Goal: Find specific page/section: Find specific page/section

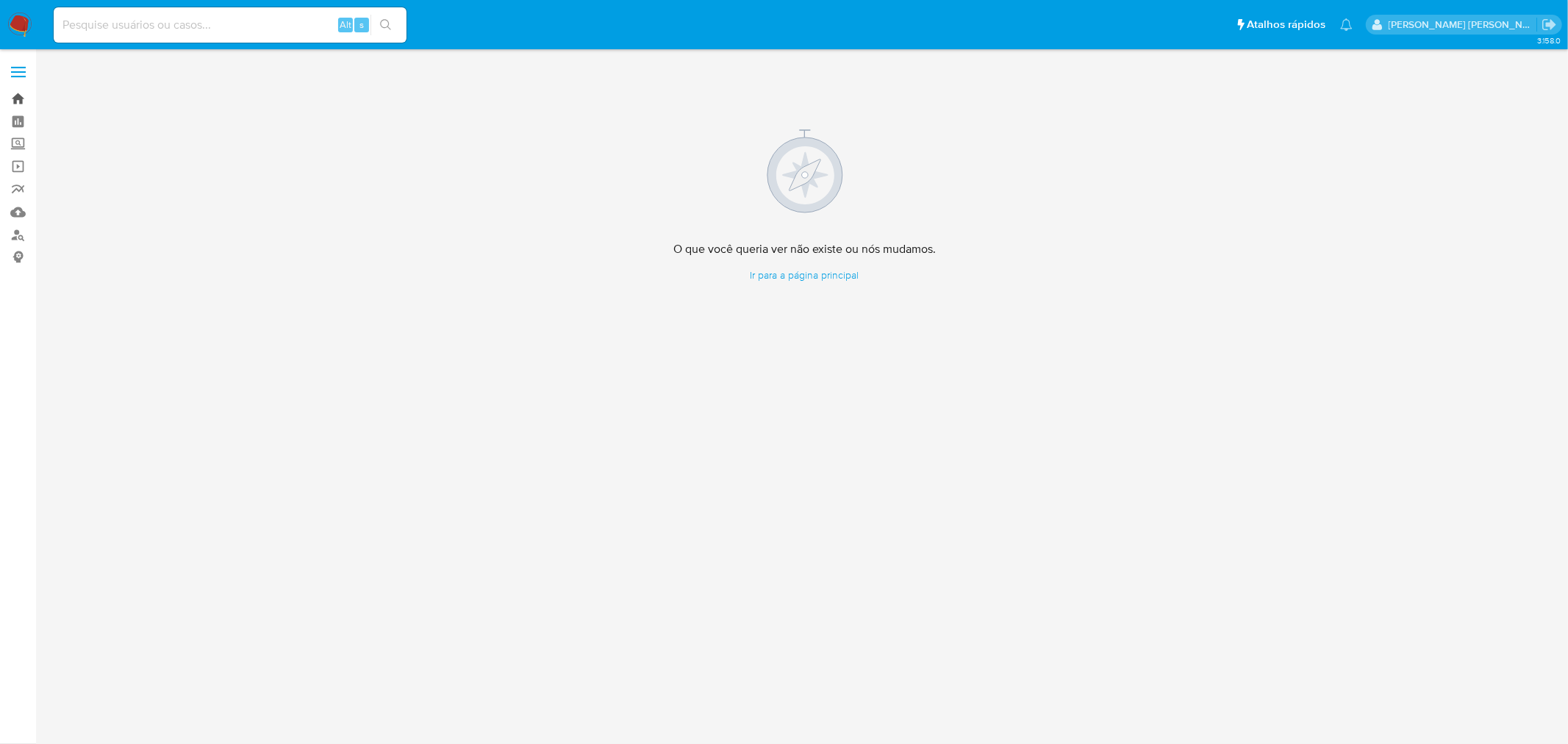
click at [18, 97] on link "Bandeja" at bounding box center [87, 99] width 175 height 23
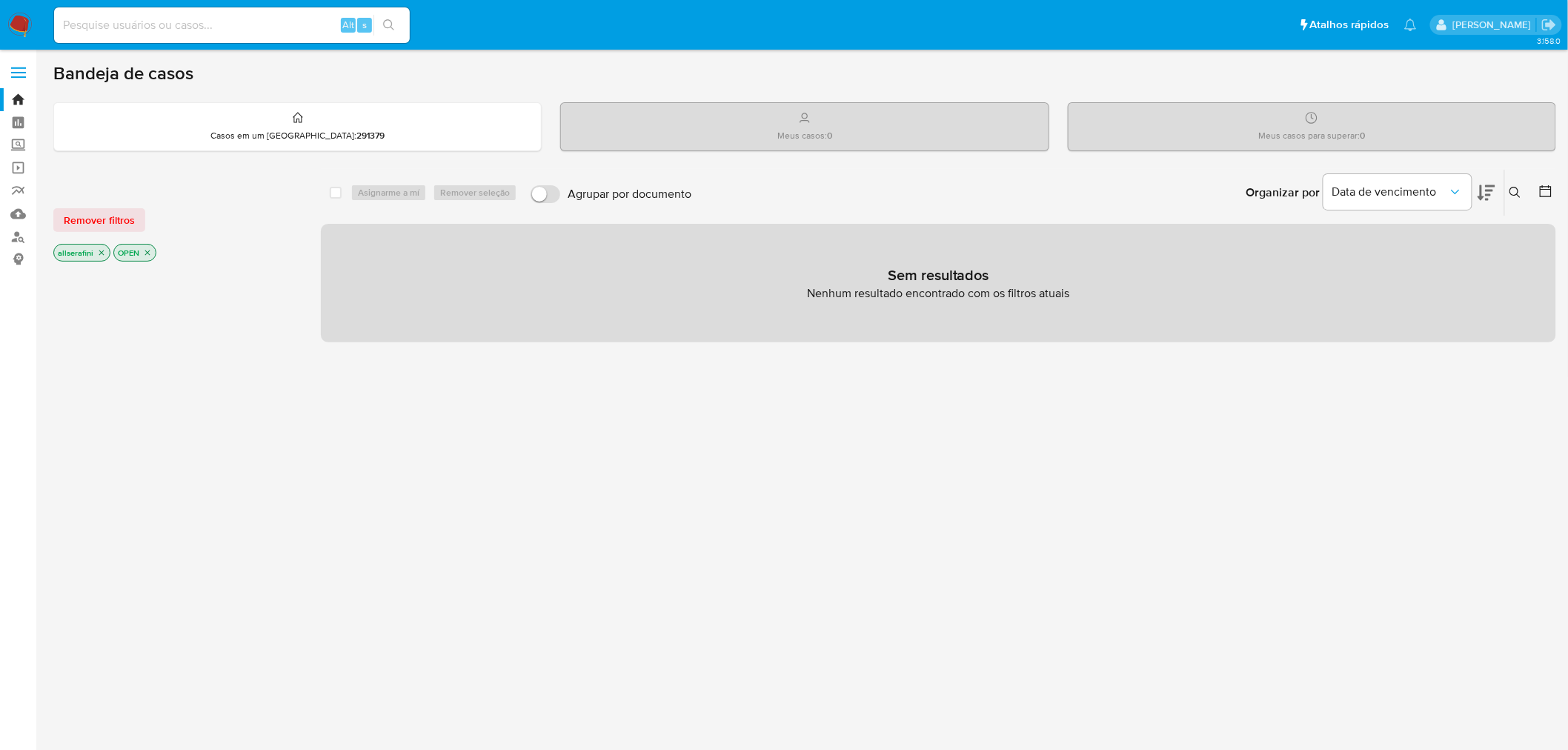
click at [98, 248] on icon "close-filter" at bounding box center [101, 253] width 9 height 9
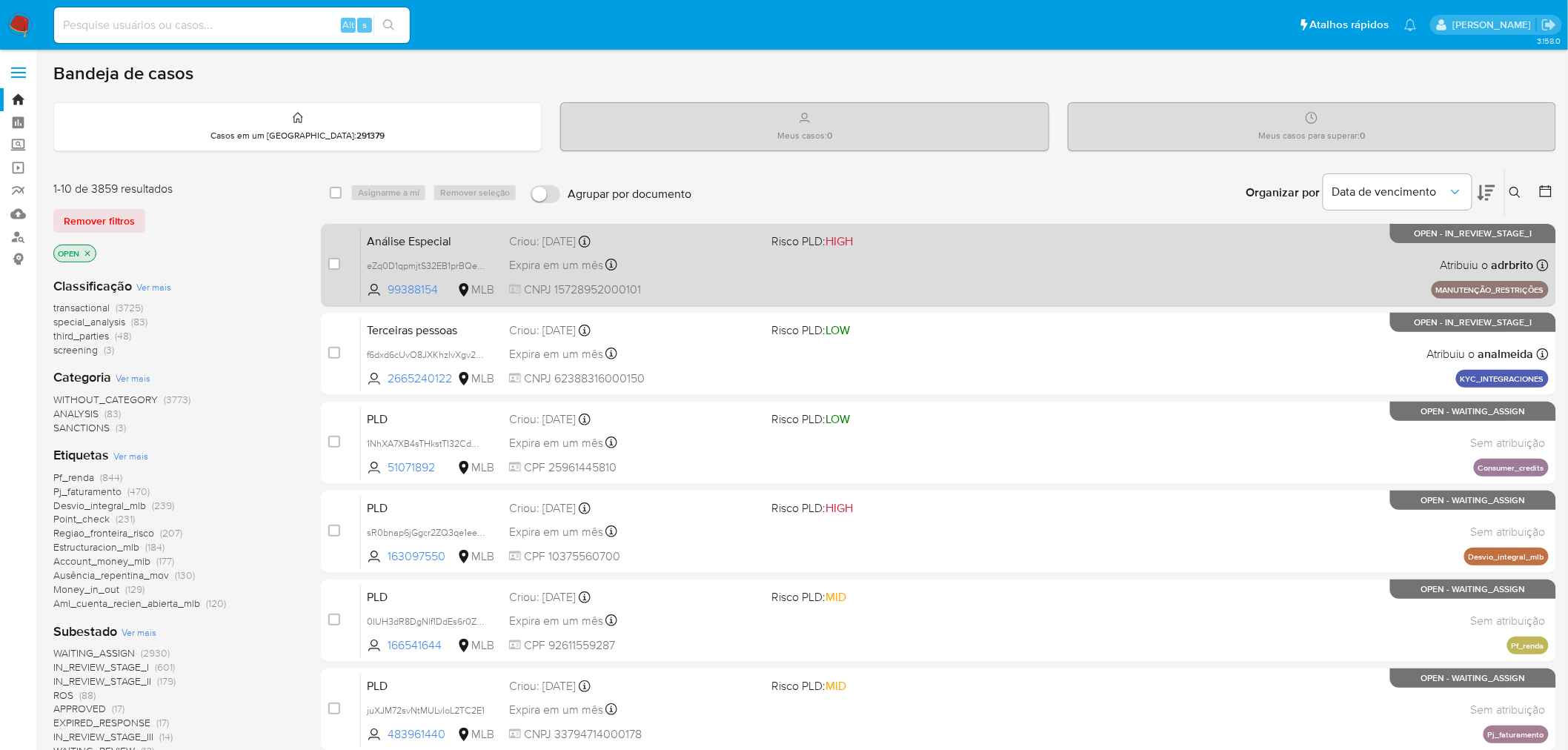
click at [366, 230] on span "Análise Especial" at bounding box center [431, 240] width 130 height 20
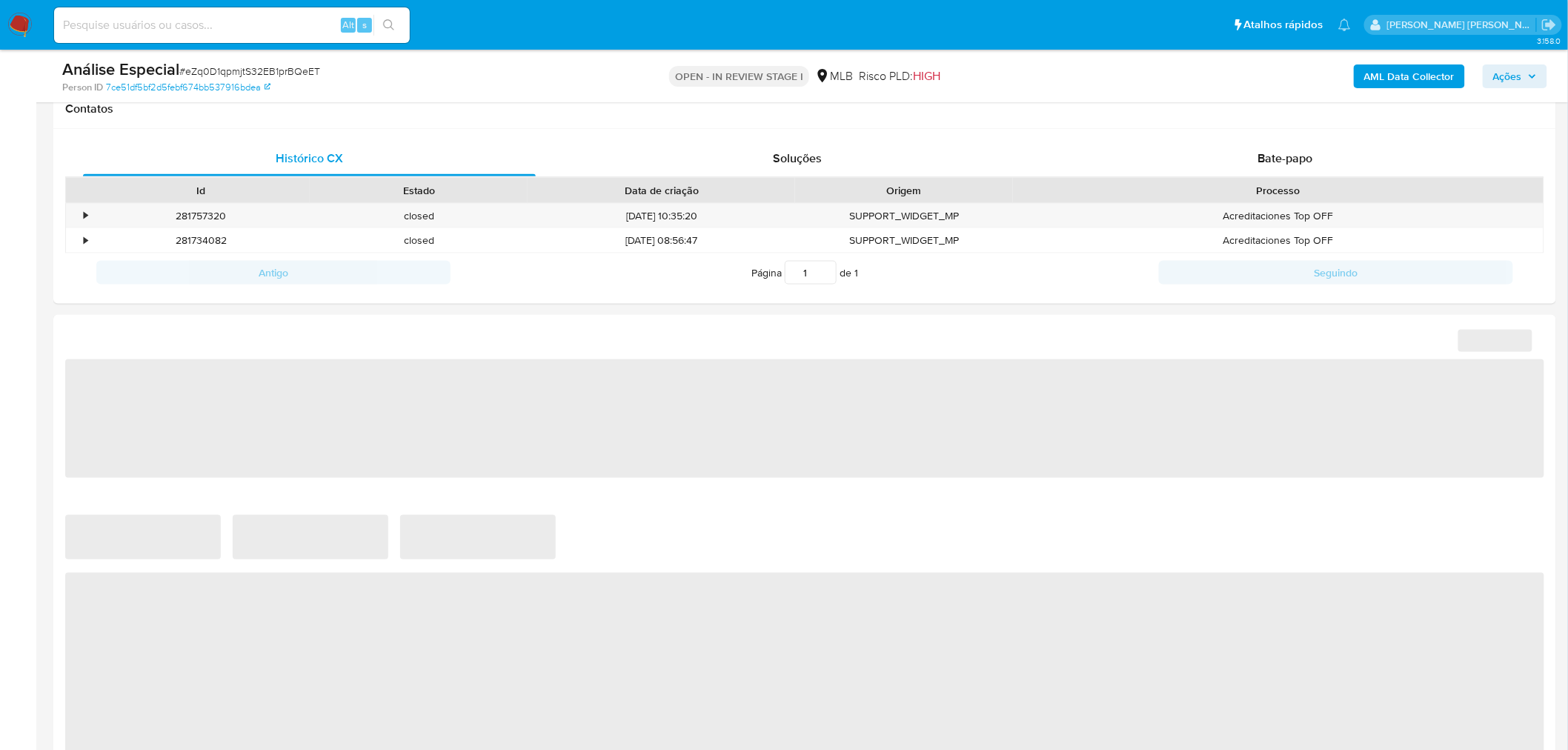
select select "10"
